Goal: Task Accomplishment & Management: Manage account settings

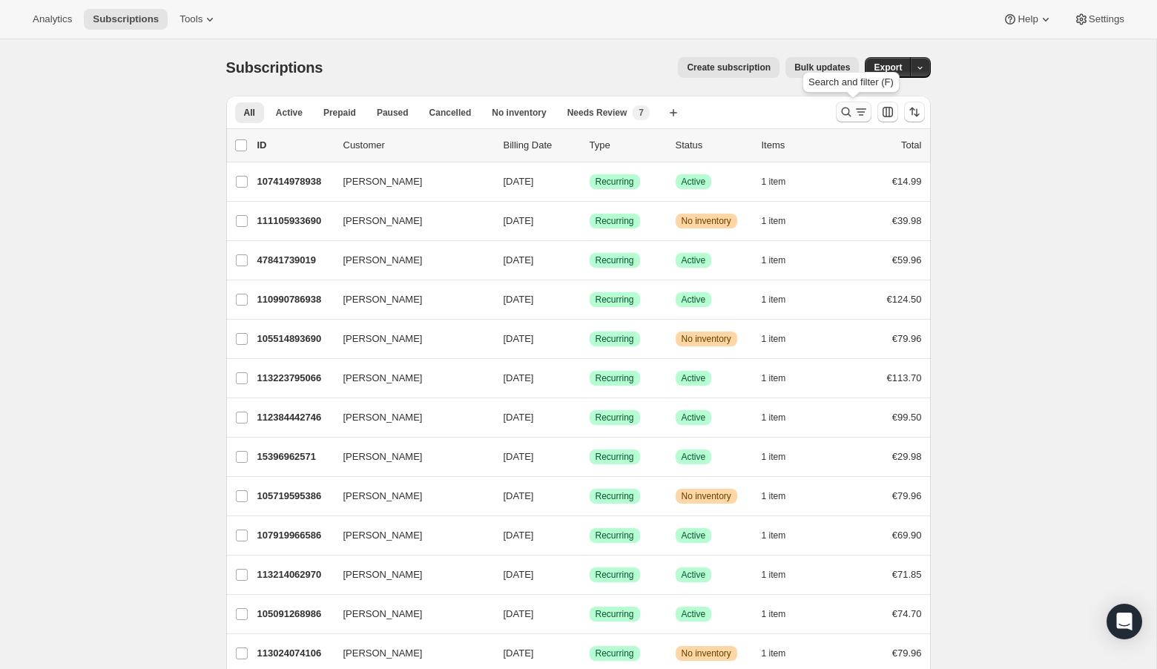
click at [843, 113] on icon "Search and filter results" at bounding box center [846, 112] width 15 height 15
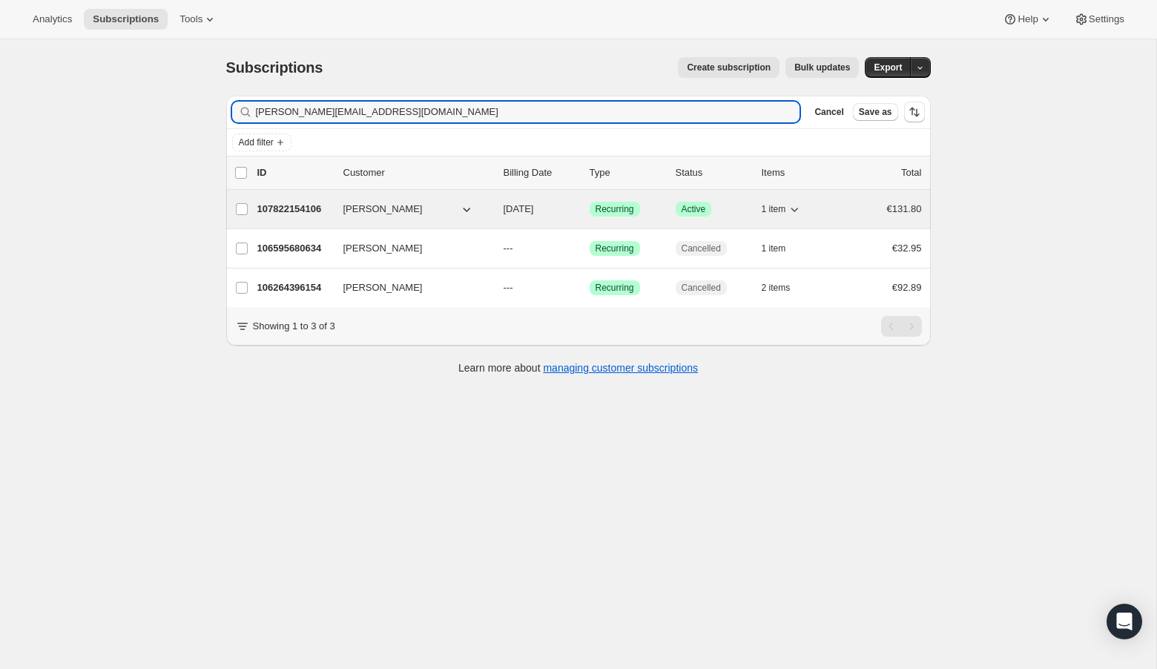
type input "[PERSON_NAME][EMAIL_ADDRESS][DOMAIN_NAME]"
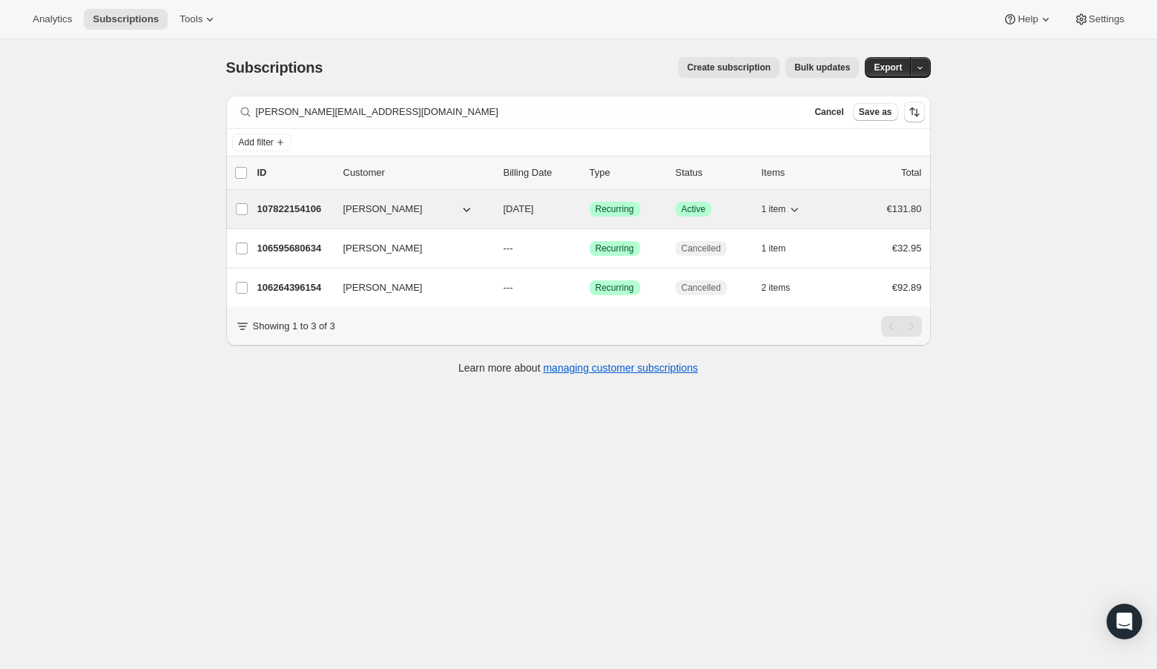
click at [294, 209] on p "107822154106" at bounding box center [294, 209] width 74 height 15
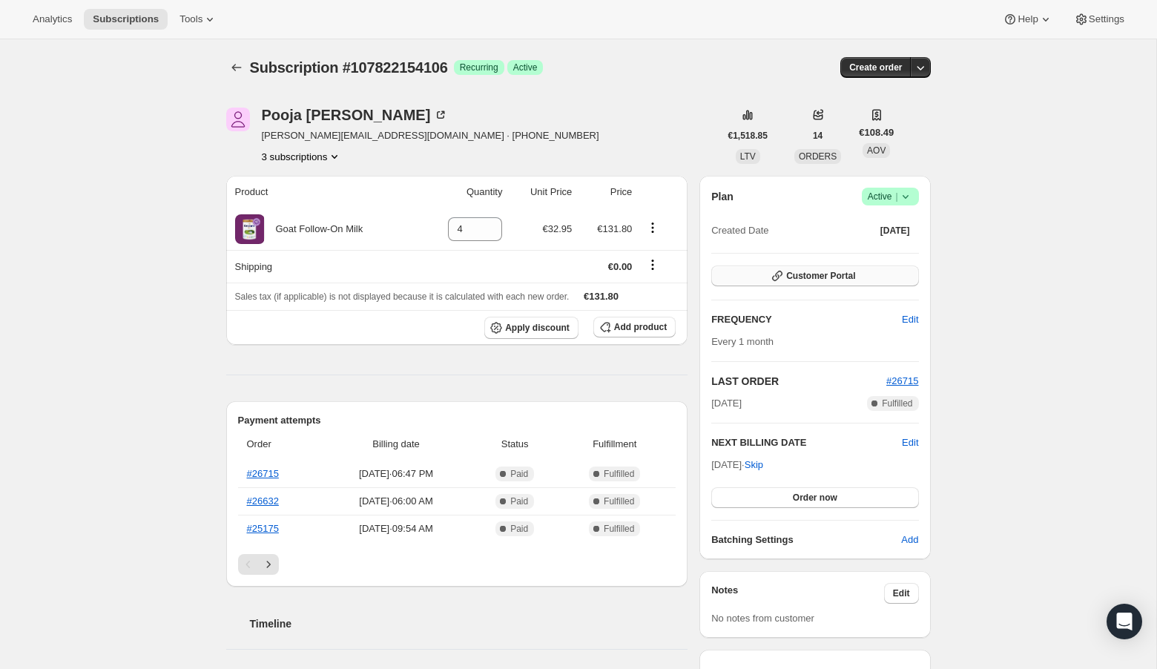
click at [801, 277] on span "Customer Portal" at bounding box center [820, 276] width 69 height 12
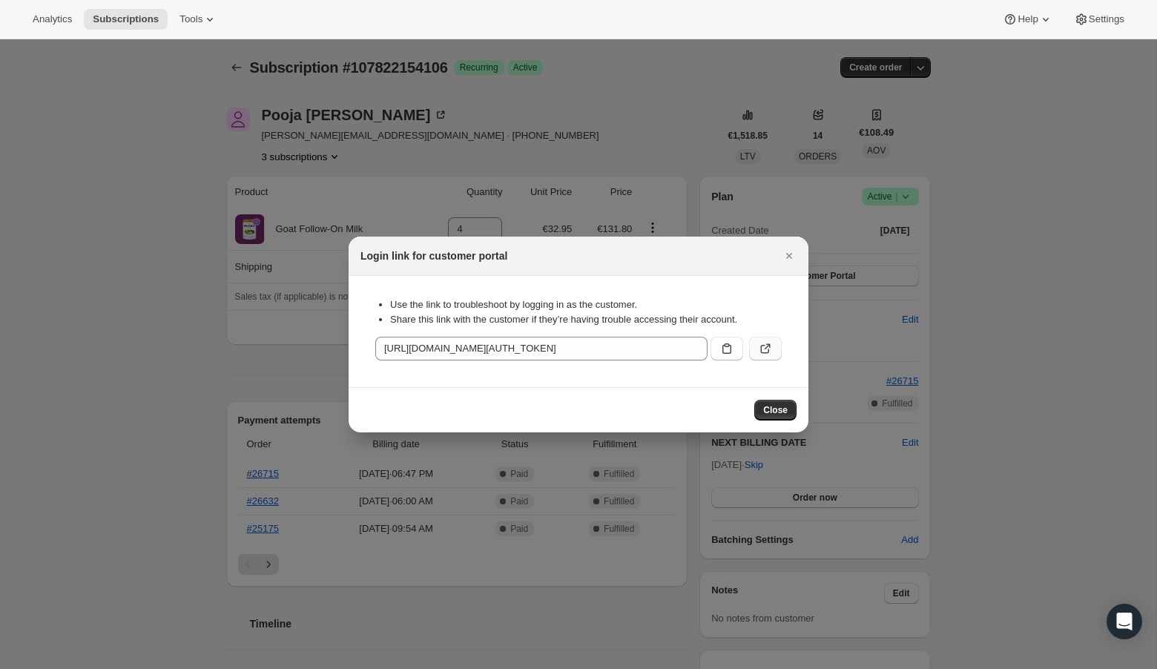
click at [766, 348] on icon ":rca:" at bounding box center [768, 347] width 6 height 6
click at [787, 252] on icon "Close" at bounding box center [789, 255] width 15 height 15
